Goal: Information Seeking & Learning: Learn about a topic

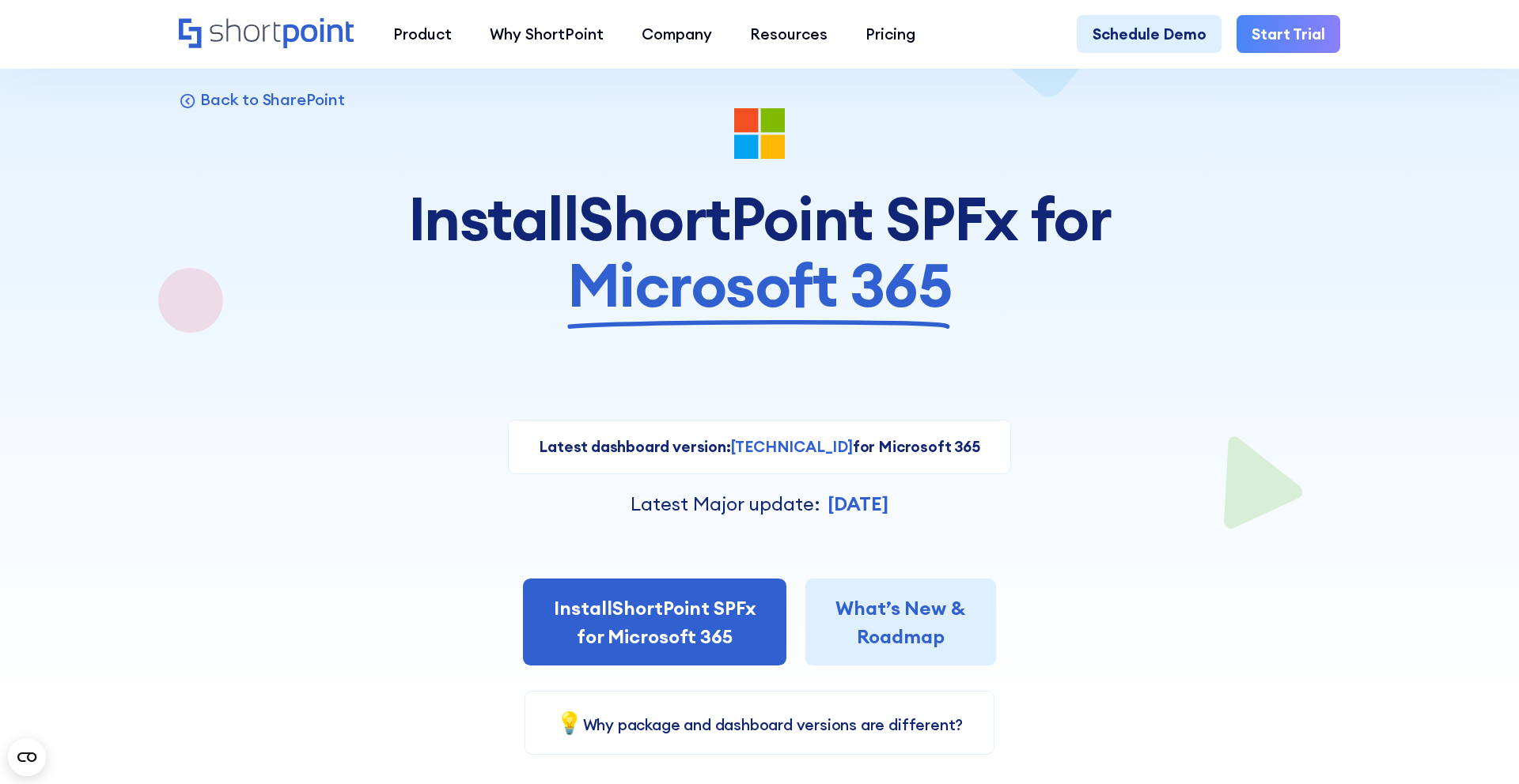
click at [840, 500] on strong "Oct 14, 2024" at bounding box center [857, 503] width 61 height 24
click at [836, 500] on strong "Oct 14, 2024" at bounding box center [857, 503] width 61 height 24
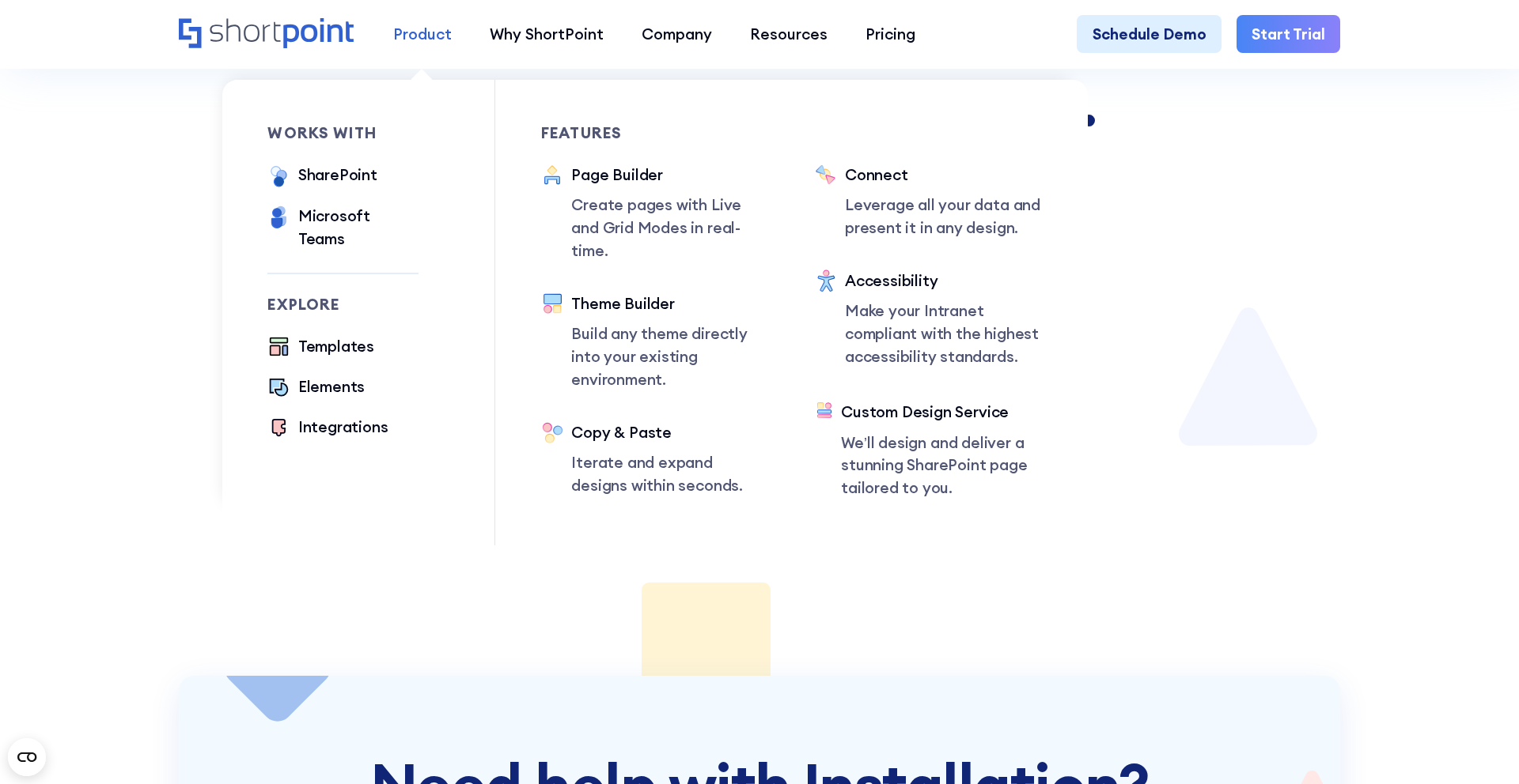
scroll to position [2129, 0]
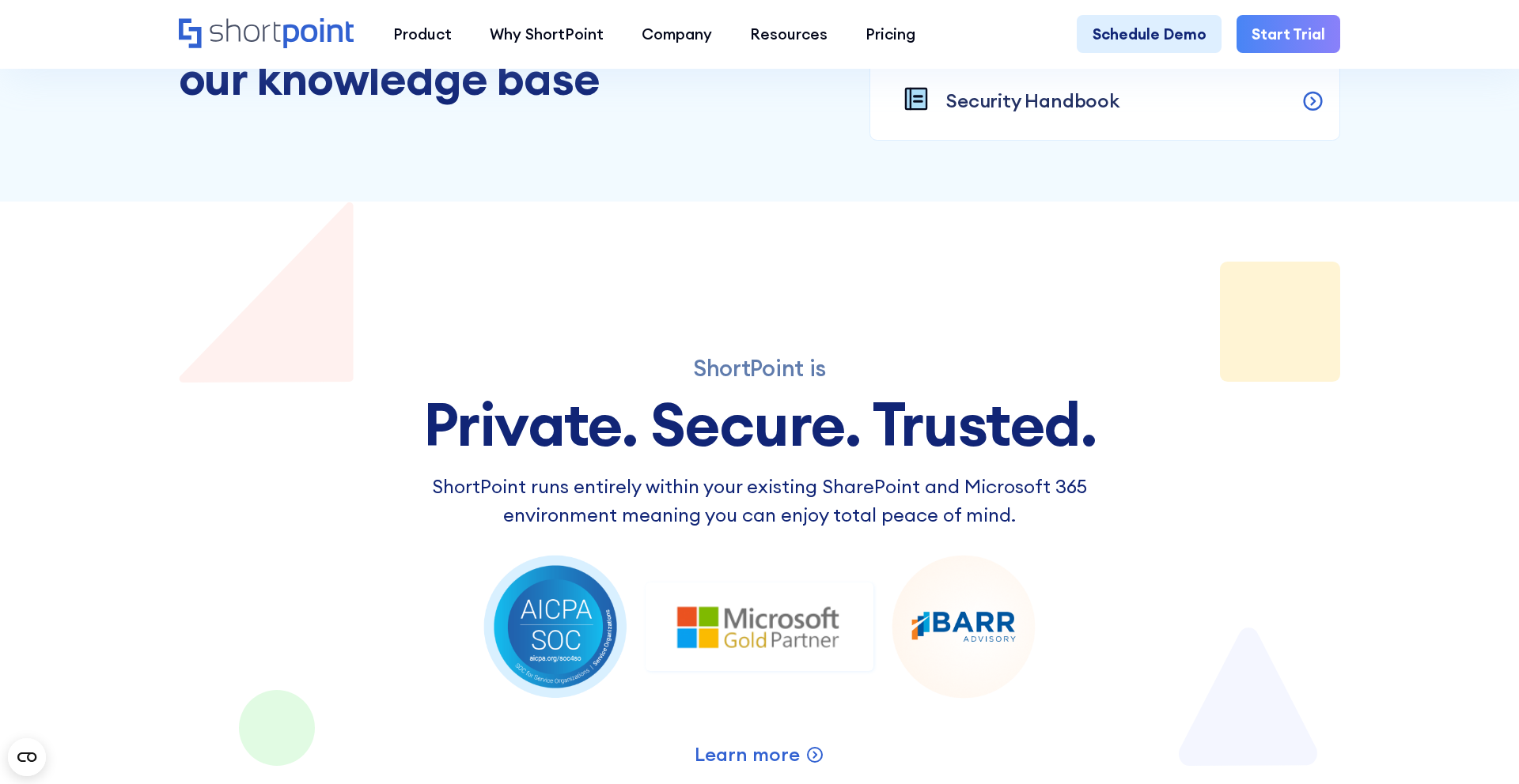
click at [282, 40] on icon "Home" at bounding box center [266, 33] width 177 height 30
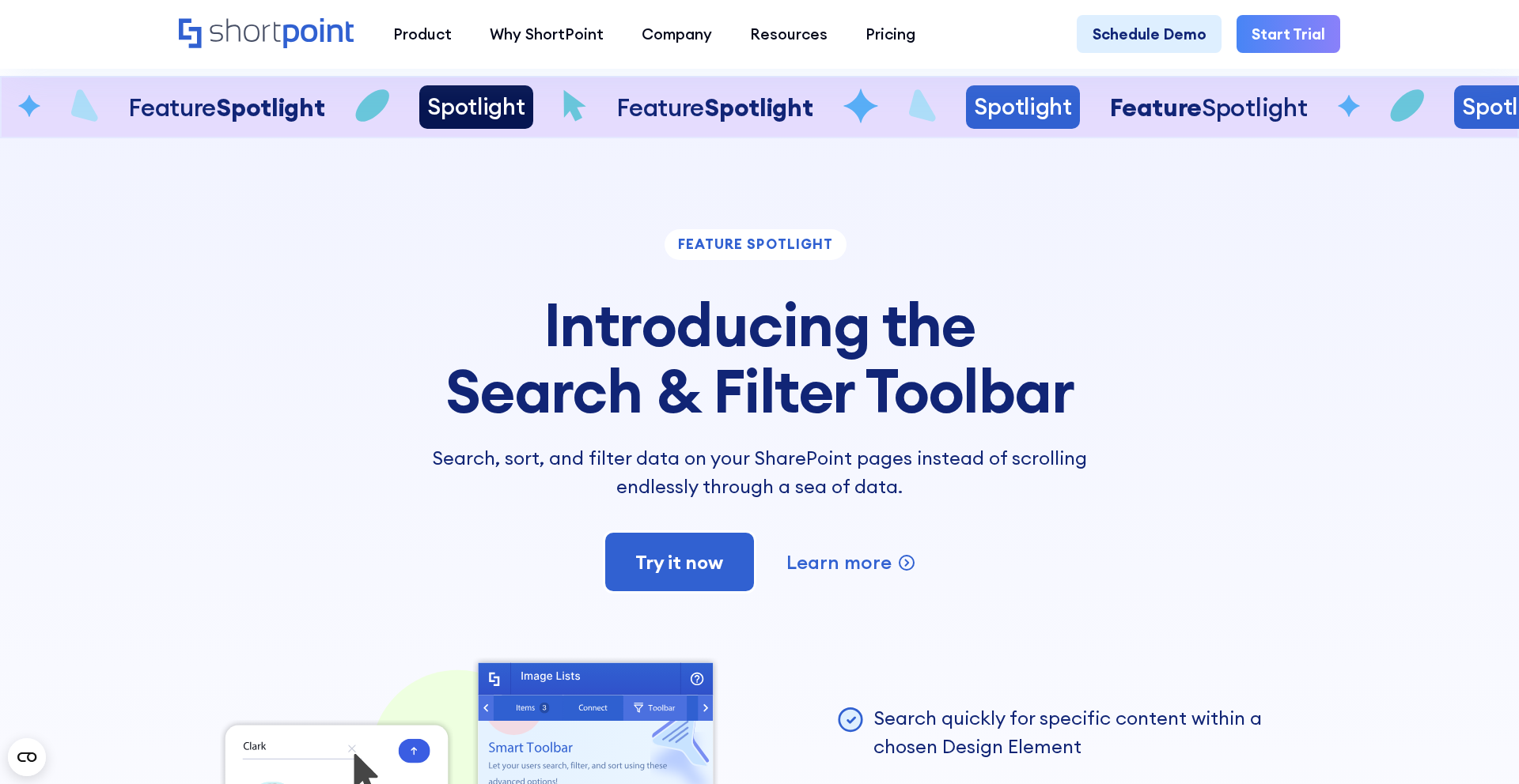
scroll to position [4185, 0]
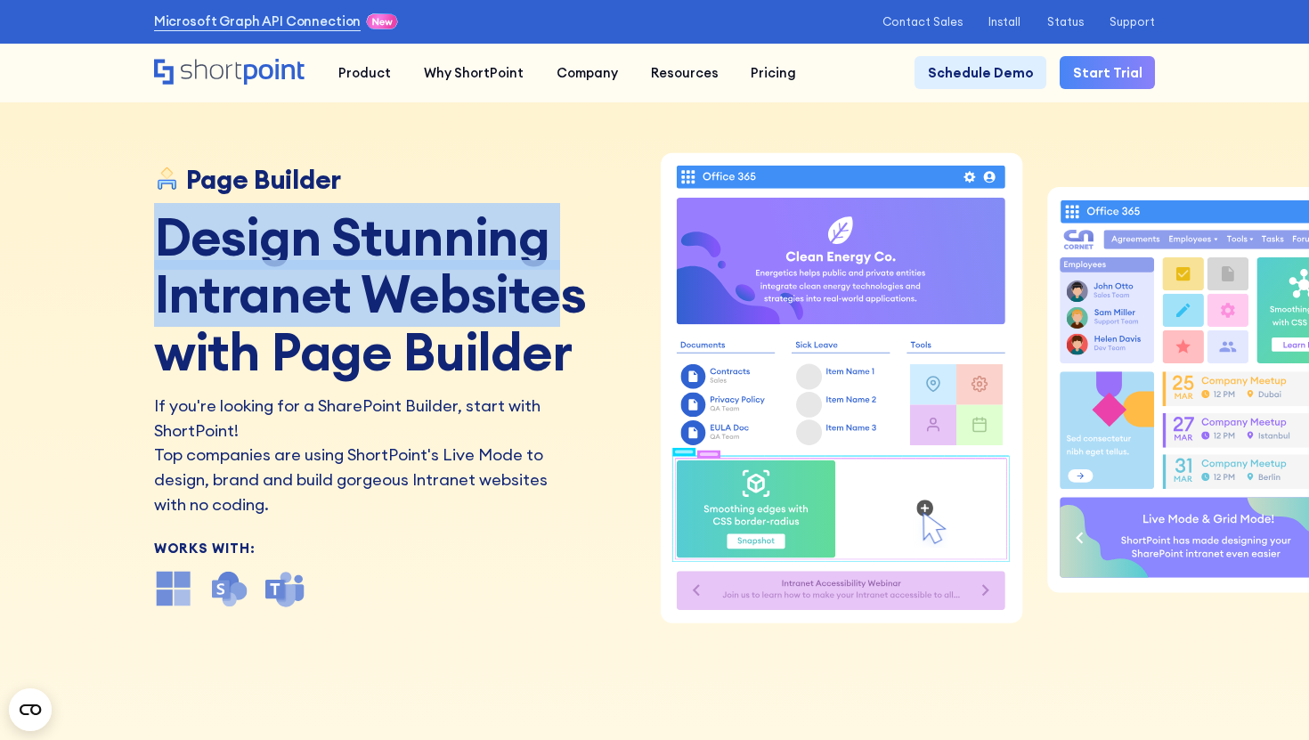
copy h1 "Design Stunning Intranet Website"
drag, startPoint x: 153, startPoint y: 240, endPoint x: 554, endPoint y: 308, distance: 406.4
click at [554, 308] on h1 "Design Stunning Intranet Websites with Page Builder" at bounding box center [399, 294] width 491 height 173
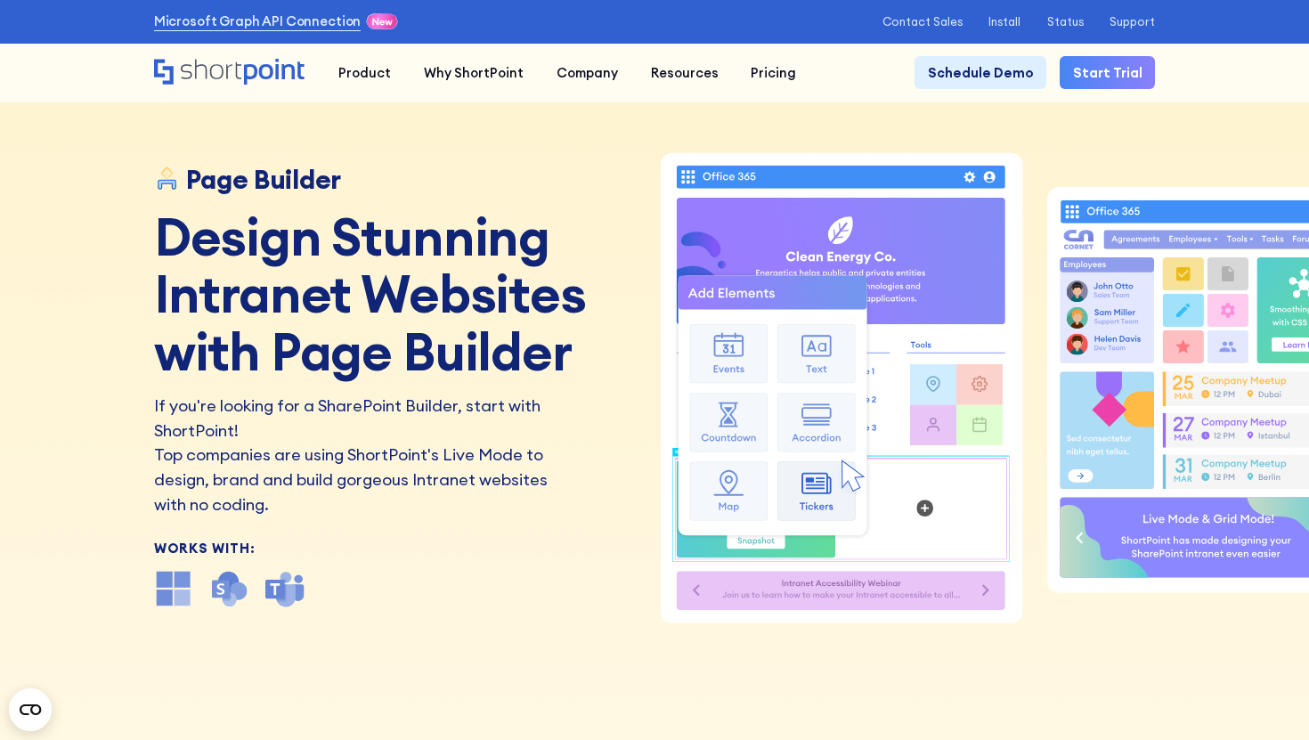
click at [600, 293] on h1 "Design Stunning Intranet Websites with Page Builder" at bounding box center [399, 294] width 491 height 173
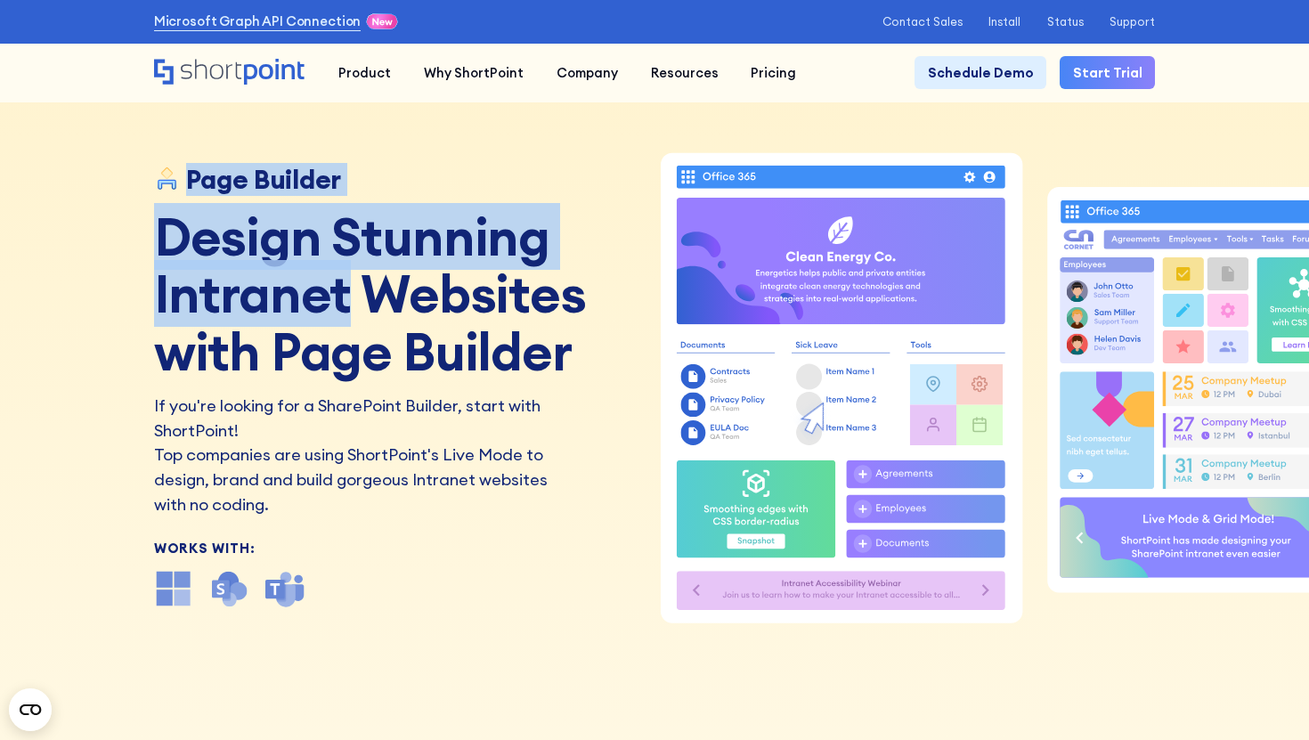
copy div "Page Builder Design Stunning Intranet"
drag, startPoint x: 350, startPoint y: 295, endPoint x: 108, endPoint y: 186, distance: 265.4
click at [108, 186] on div "Page Builder Design Stunning Intranet Websites with Page Builder If you're look…" at bounding box center [654, 370] width 1309 height 740
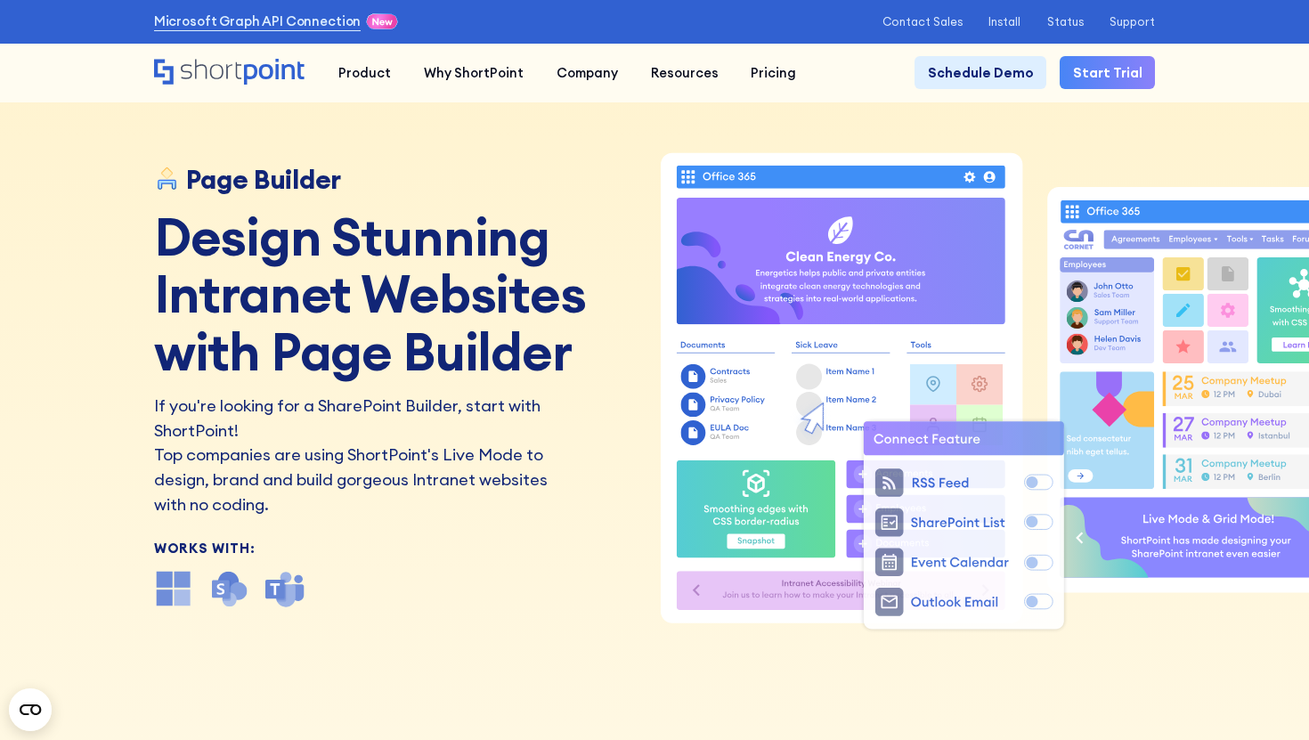
click at [115, 194] on div "Page Builder Design Stunning Intranet Websites with Page Builder If you're look…" at bounding box center [654, 370] width 1309 height 740
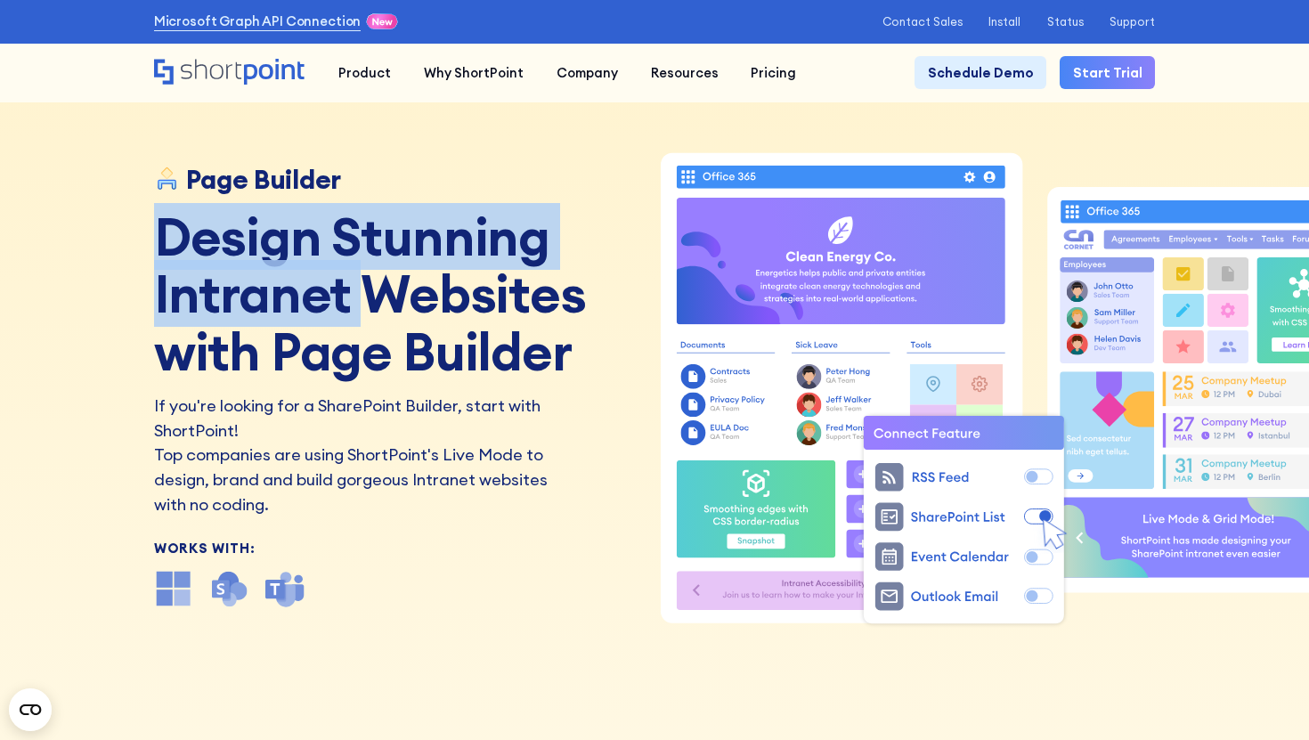
drag, startPoint x: 167, startPoint y: 237, endPoint x: 368, endPoint y: 319, distance: 216.5
click at [368, 319] on h1 "Design Stunning Intranet Websites with Page Builder" at bounding box center [399, 294] width 491 height 173
copy h1 "Design Stunning Intranet"
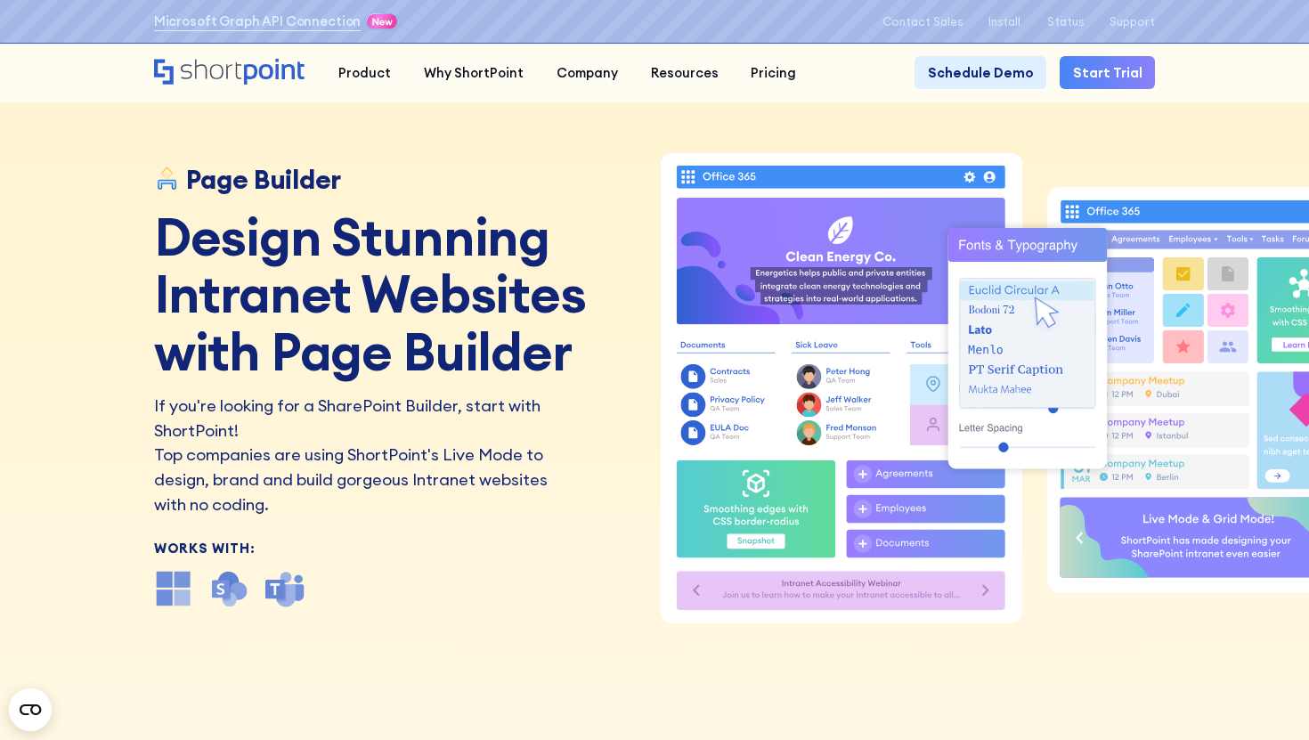
click at [384, 354] on h1 "Design Stunning Intranet Websites with Page Builder" at bounding box center [399, 294] width 491 height 173
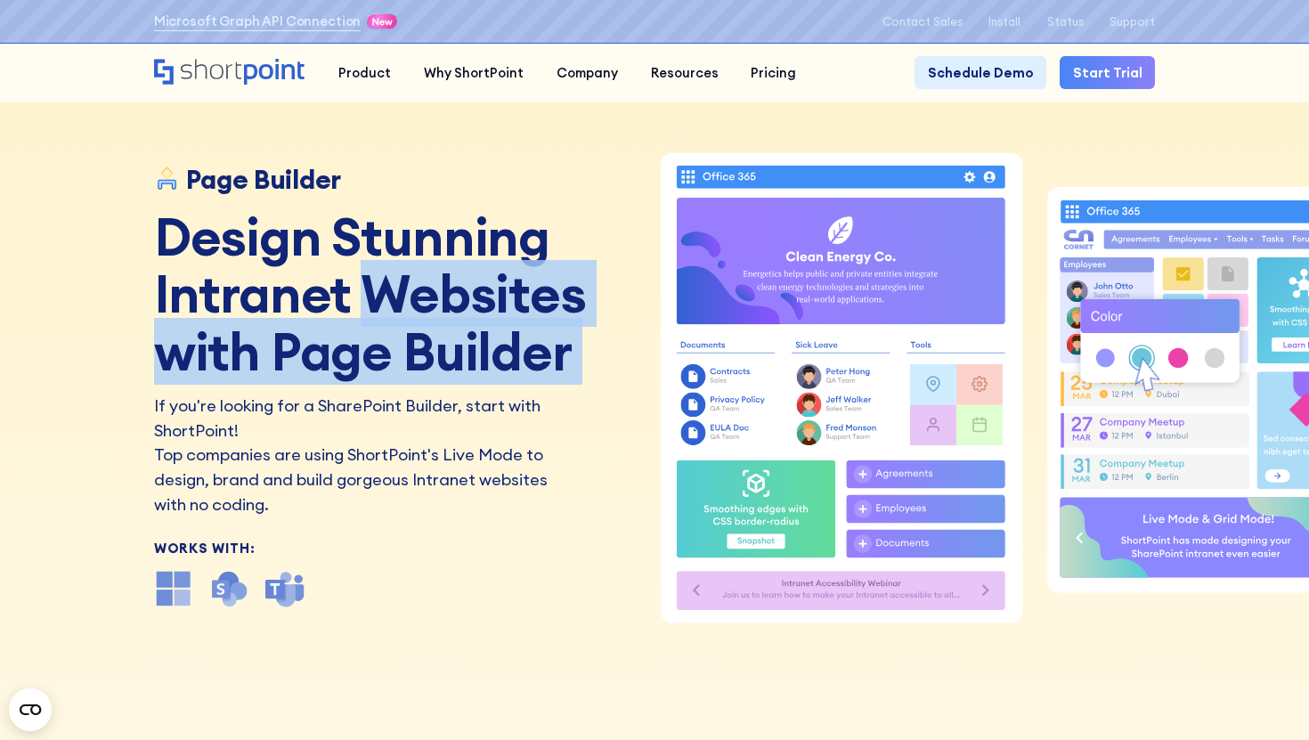
drag, startPoint x: 371, startPoint y: 288, endPoint x: 575, endPoint y: 385, distance: 225.8
click at [575, 385] on div "Page Builder Design Stunning Intranet Websites with Page Builder If you're look…" at bounding box center [399, 386] width 491 height 443
copy h1 "Websites with Page Builder"
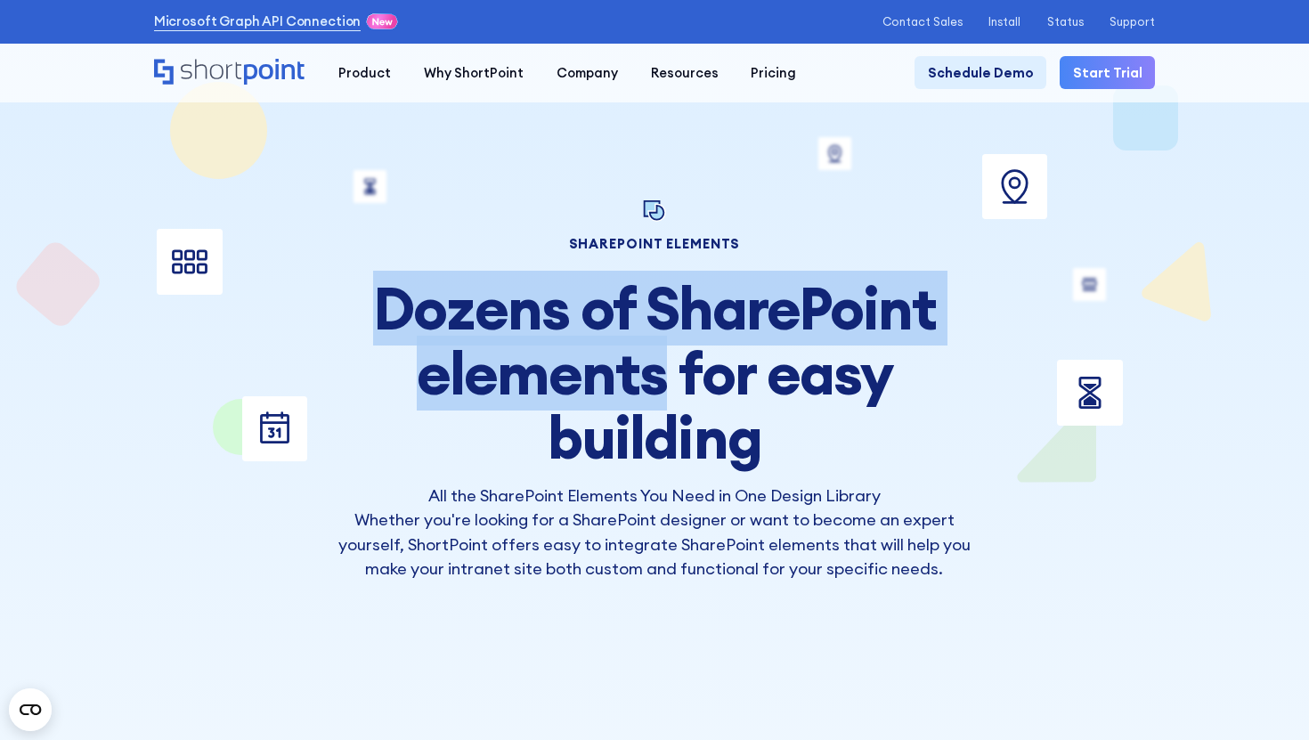
drag, startPoint x: 392, startPoint y: 309, endPoint x: 662, endPoint y: 365, distance: 276.4
click at [662, 365] on h2 "Dozens of SharePoint elements for easy building" at bounding box center [654, 373] width 648 height 194
copy h2 "Dozens of SharePoint elements"
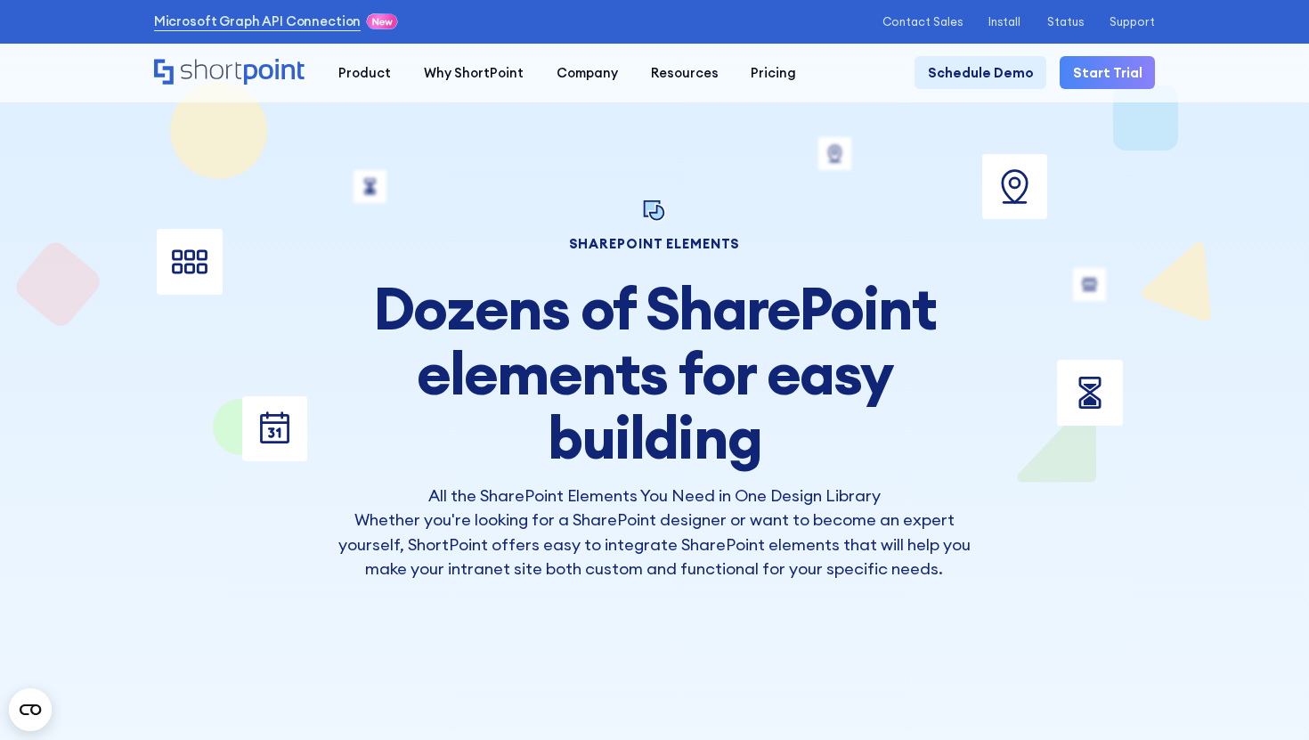
click at [693, 378] on h2 "Dozens of SharePoint elements for easy building" at bounding box center [654, 373] width 648 height 194
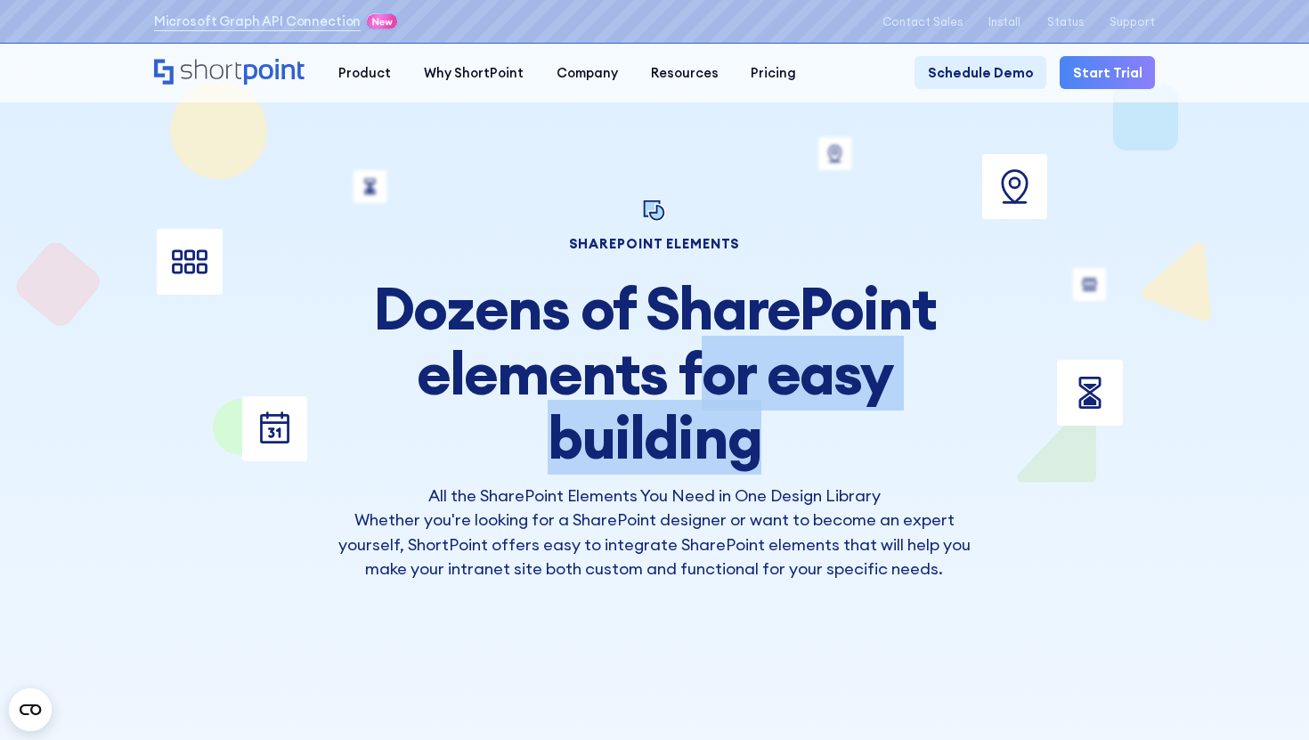
drag, startPoint x: 692, startPoint y: 378, endPoint x: 796, endPoint y: 451, distance: 127.2
click at [796, 451] on h2 "Dozens of SharePoint elements for easy building" at bounding box center [654, 373] width 648 height 194
copy h2 "for easy building"
drag, startPoint x: 682, startPoint y: 387, endPoint x: 801, endPoint y: 425, distance: 124.2
click at [801, 425] on h2 "Dozens of SharePoint elements for easy building" at bounding box center [654, 373] width 648 height 194
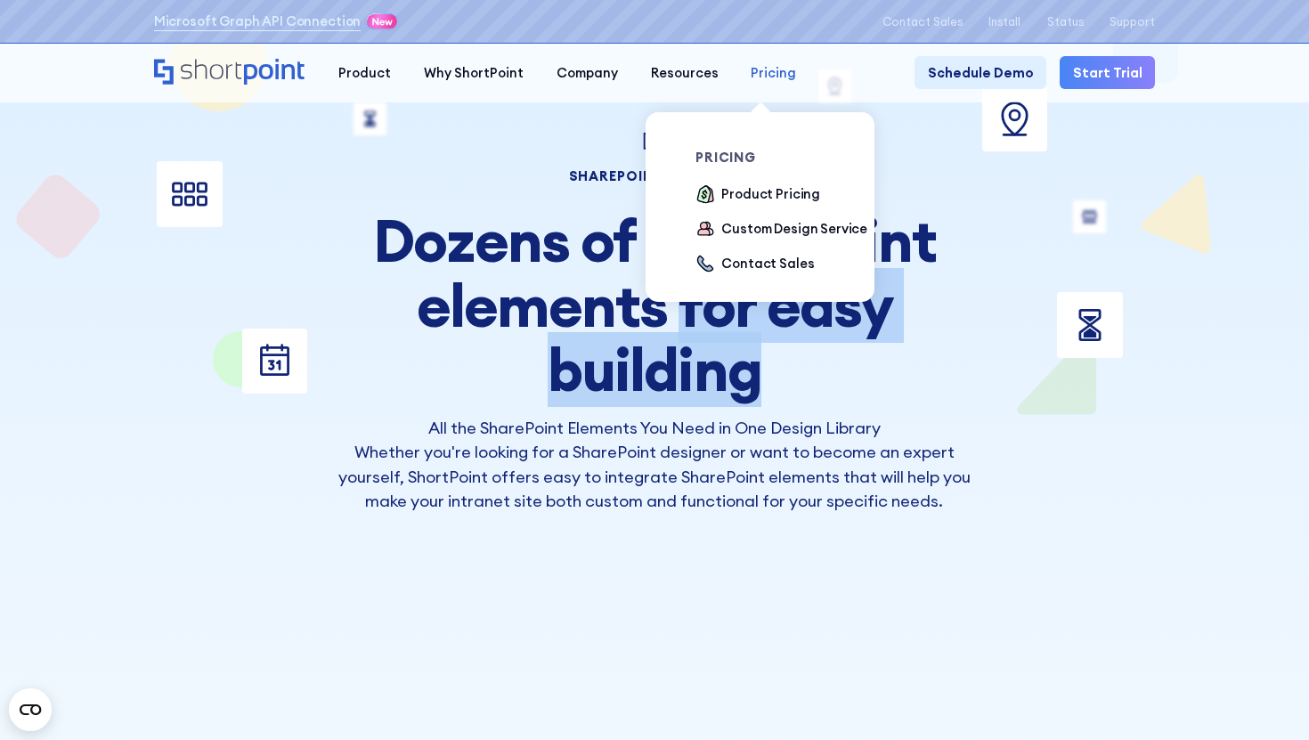
scroll to position [85, 0]
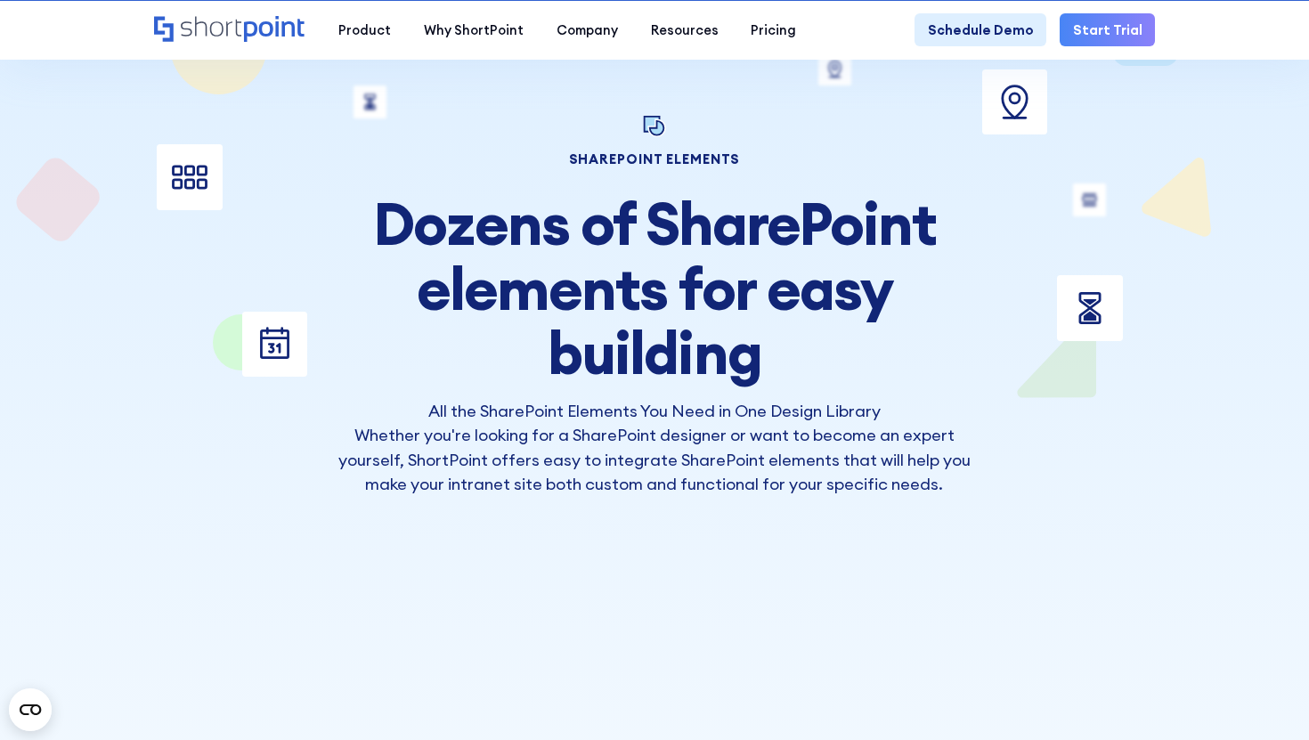
click at [657, 443] on p "Whether you're looking for a SharePoint designer or want to become an expert yo…" at bounding box center [654, 460] width 648 height 74
drag, startPoint x: 426, startPoint y: 411, endPoint x: 887, endPoint y: 422, distance: 461.4
click at [887, 422] on div "All the SharePoint Elements You Need in One Design Library Whether you're looki…" at bounding box center [654, 448] width 648 height 98
copy h3 "All the SharePoint Elements You Need in One Design Library"
